Goal: Transaction & Acquisition: Purchase product/service

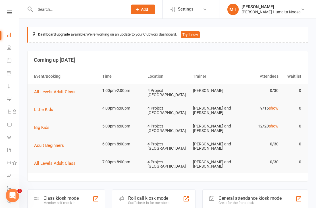
click at [11, 13] on icon at bounding box center [9, 13] width 5 height 4
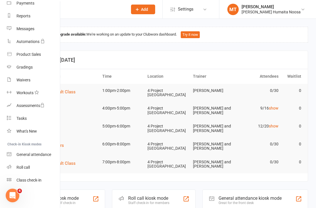
scroll to position [66, 0]
click at [35, 180] on div "Class check-in" at bounding box center [28, 180] width 25 height 5
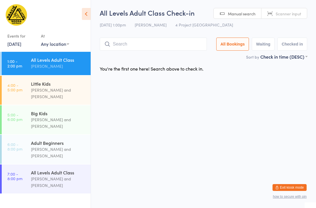
click at [145, 47] on input "search" at bounding box center [153, 44] width 107 height 13
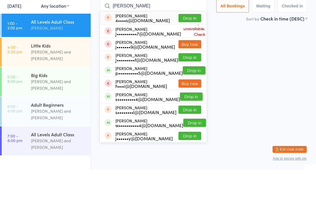
type input "James"
click at [192, 78] on button "Buy now" at bounding box center [189, 82] width 23 height 8
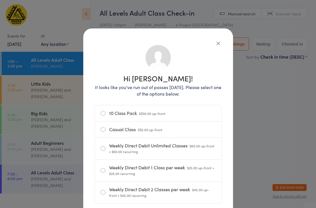
click at [104, 131] on label "Casual Class $30.00 up-front" at bounding box center [158, 129] width 115 height 16
click at [0, 0] on input "Casual Class $30.00 up-front" at bounding box center [0, 0] width 0 height 0
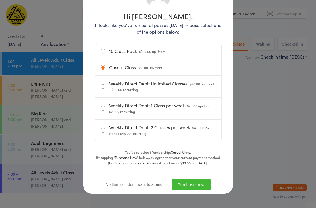
scroll to position [64, 0]
click at [197, 187] on button "Purchase now" at bounding box center [191, 184] width 39 height 12
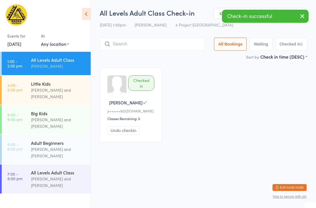
click at [145, 48] on input "search" at bounding box center [152, 44] width 105 height 13
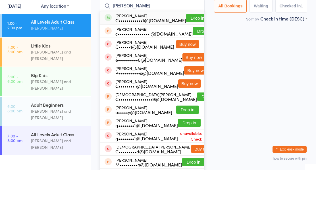
type input "Chris"
click at [186, 52] on button "Drop in" at bounding box center [197, 56] width 23 height 8
